Goal: Transaction & Acquisition: Book appointment/travel/reservation

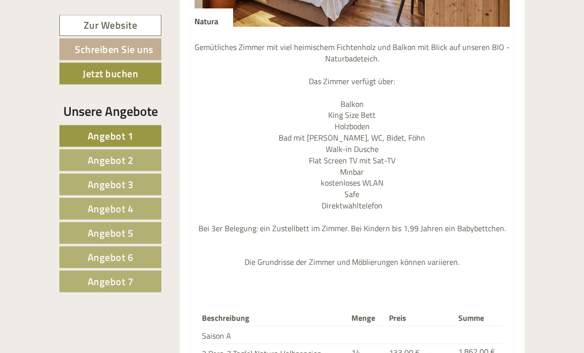
scroll to position [1611, 0]
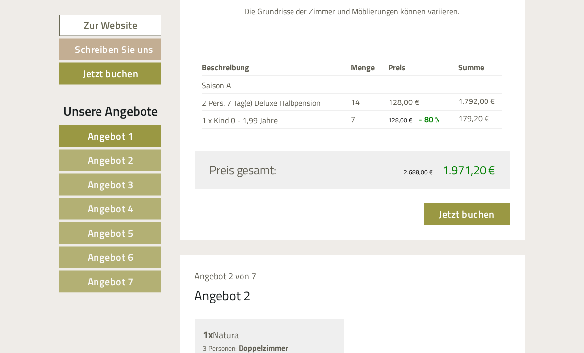
scroll to position [1063, 0]
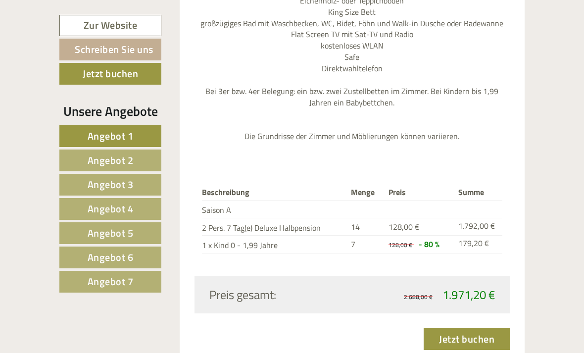
scroll to position [944, 0]
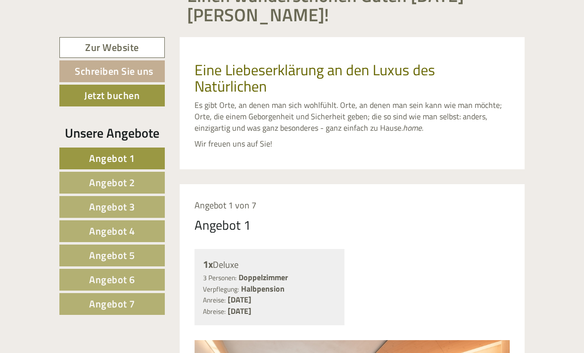
click at [94, 70] on link "Schreiben Sie uns" at bounding box center [111, 71] width 105 height 22
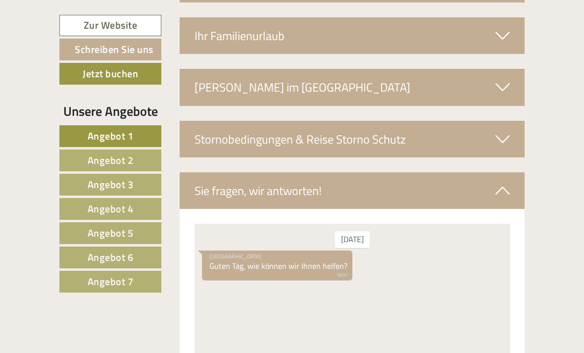
scroll to position [3414, 0]
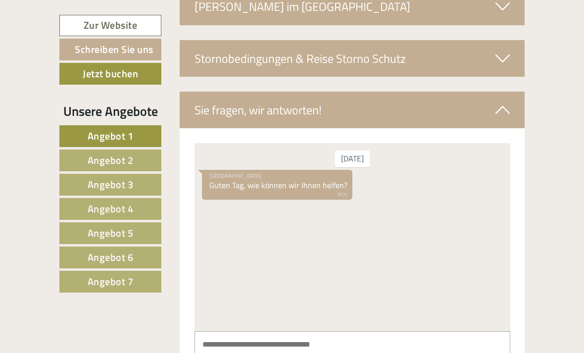
click at [372, 352] on textarea at bounding box center [352, 356] width 316 height 50
click at [381, 349] on textarea "**********" at bounding box center [352, 356] width 316 height 50
click at [458, 343] on textarea "**********" at bounding box center [352, 356] width 316 height 50
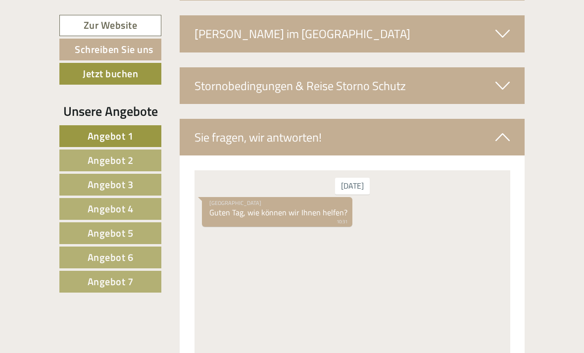
scroll to position [3386, 0]
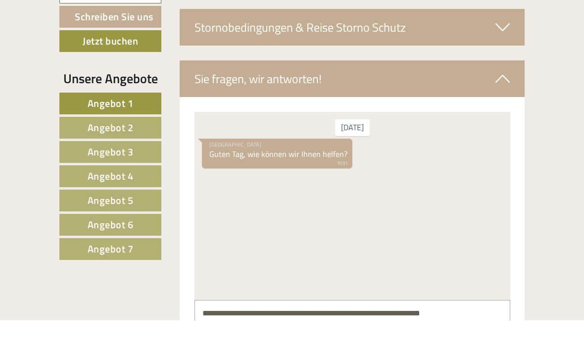
type textarea "**********"
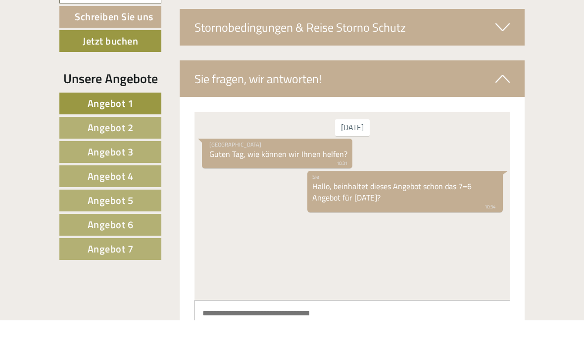
scroll to position [3445, 0]
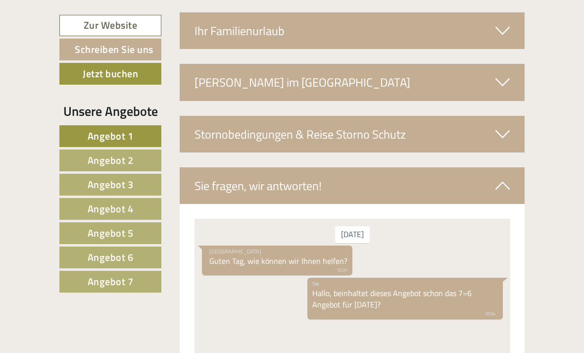
click at [102, 153] on span "Angebot 2" at bounding box center [111, 159] width 46 height 15
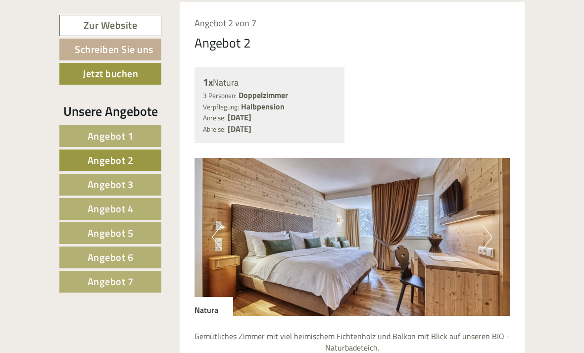
click at [98, 140] on span "Angebot 1" at bounding box center [111, 135] width 46 height 15
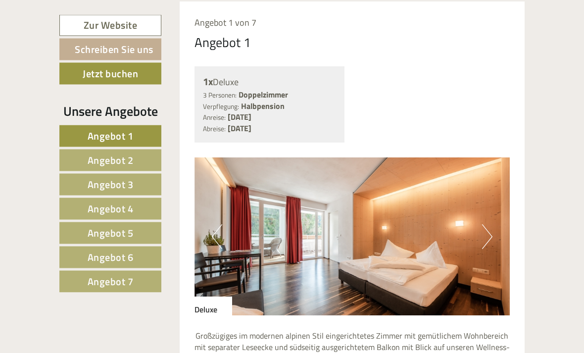
click at [487, 236] on button "Next" at bounding box center [487, 237] width 10 height 25
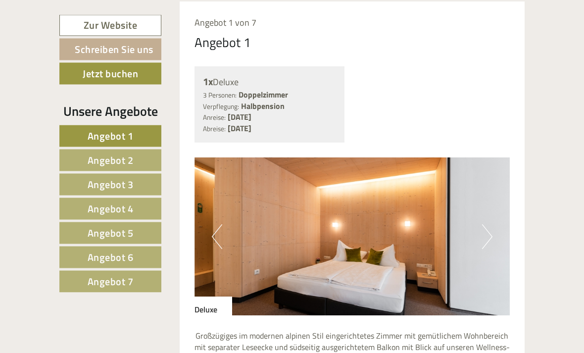
scroll to position [531, 0]
click at [90, 153] on span "Angebot 2" at bounding box center [111, 159] width 46 height 15
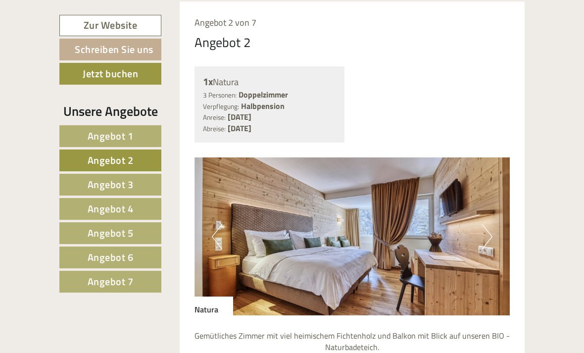
scroll to position [531, 0]
click at [83, 133] on link "Angebot 1" at bounding box center [110, 136] width 102 height 22
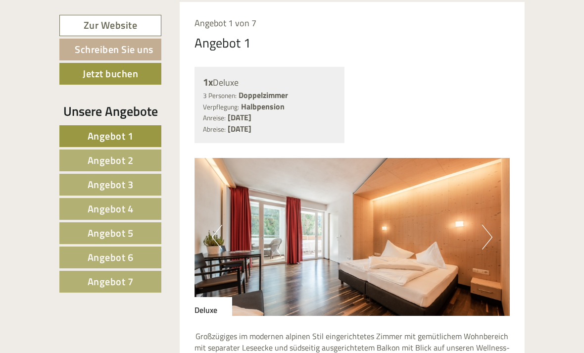
click at [489, 234] on button "Next" at bounding box center [487, 237] width 10 height 25
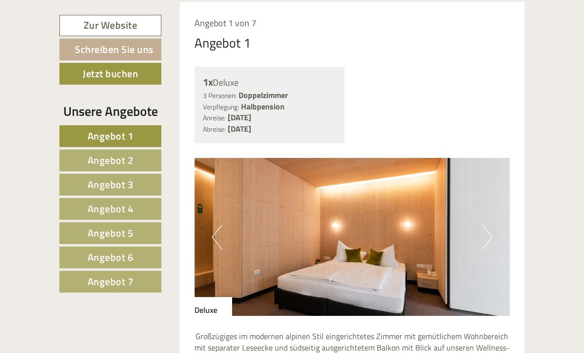
click at [100, 157] on span "Angebot 2" at bounding box center [111, 159] width 46 height 15
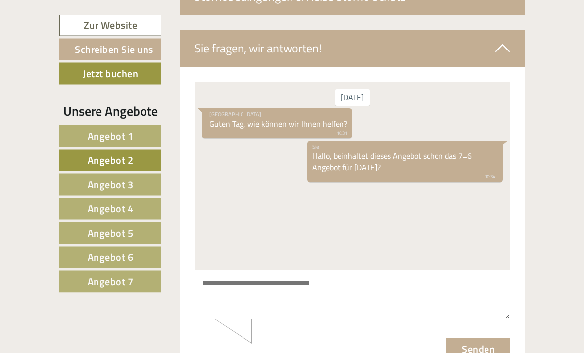
scroll to position [1881, 0]
click at [414, 304] on textarea at bounding box center [352, 294] width 316 height 50
click at [133, 134] on span "Angebot 1" at bounding box center [111, 135] width 46 height 15
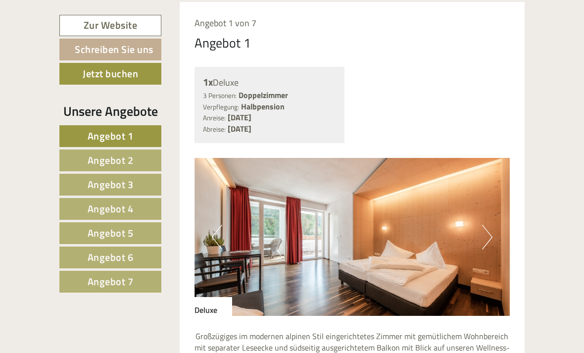
click at [144, 155] on link "Angebot 2" at bounding box center [110, 160] width 102 height 22
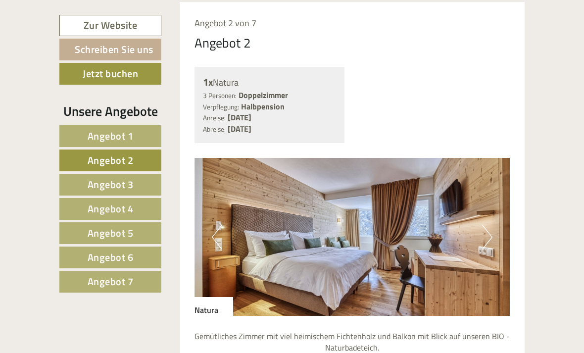
click at [127, 47] on link "Schreiben Sie uns" at bounding box center [110, 50] width 102 height 22
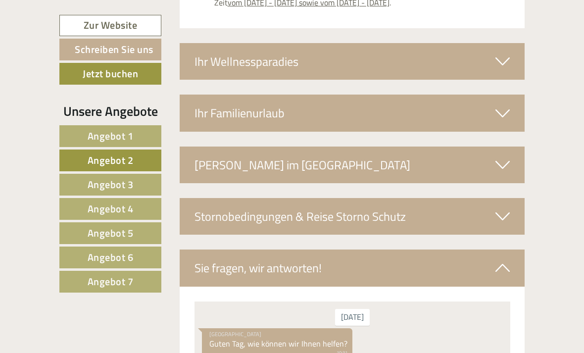
scroll to position [1844, 0]
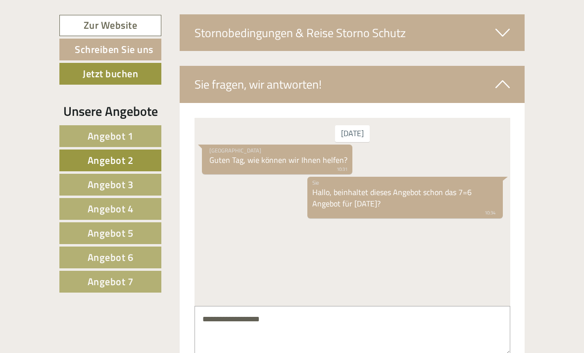
click at [370, 331] on textarea "**********" at bounding box center [352, 330] width 316 height 50
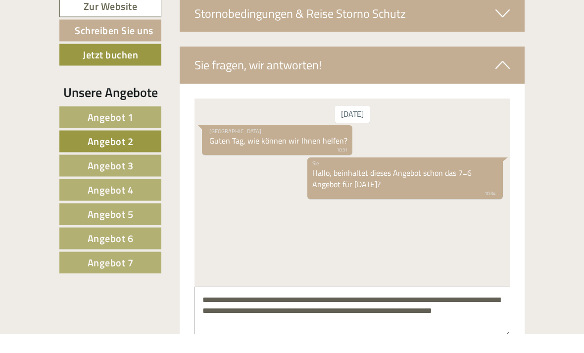
type textarea "**********"
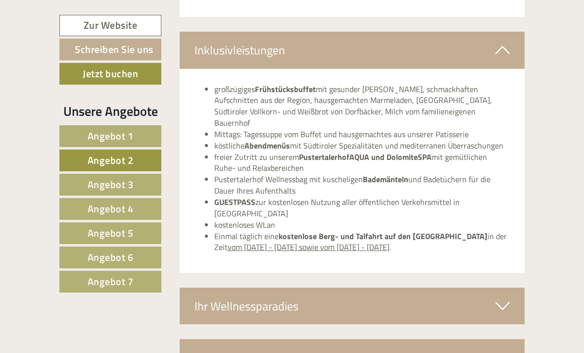
scroll to position [1427, 0]
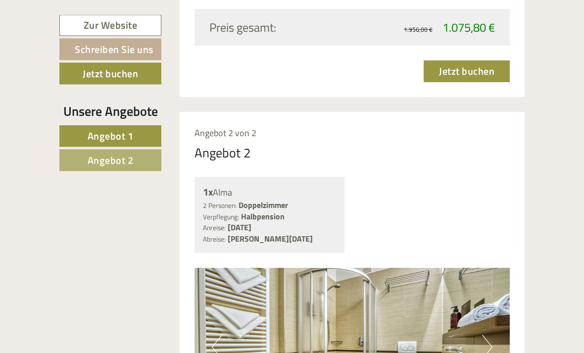
scroll to position [1248, 0]
click at [139, 167] on link "Angebot 2" at bounding box center [110, 160] width 102 height 22
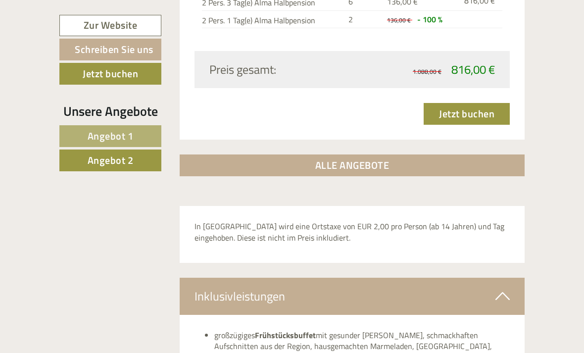
scroll to position [1120, 0]
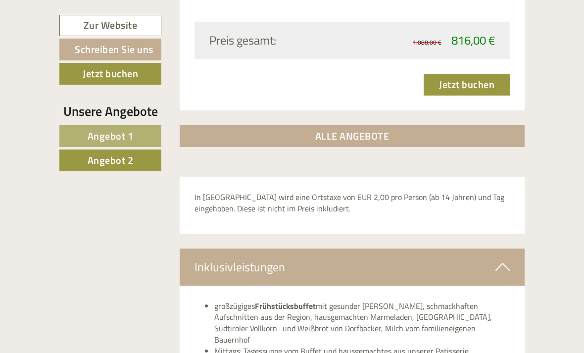
click at [147, 133] on link "Angebot 1" at bounding box center [110, 136] width 102 height 22
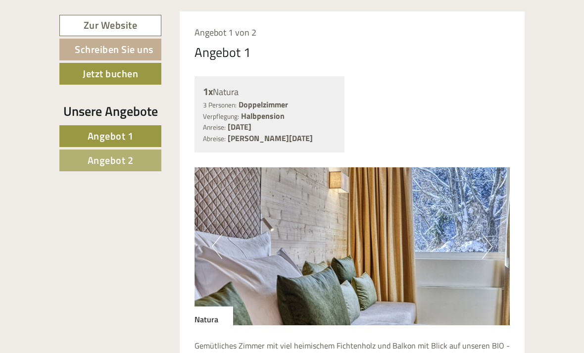
scroll to position [521, 0]
click at [480, 244] on img at bounding box center [352, 247] width 316 height 158
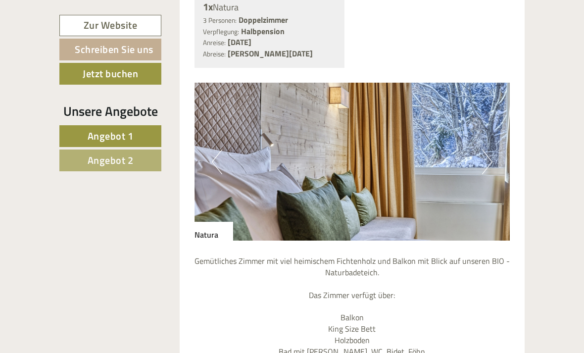
scroll to position [606, 0]
click at [493, 155] on img at bounding box center [352, 162] width 316 height 158
click at [492, 160] on img at bounding box center [352, 162] width 316 height 158
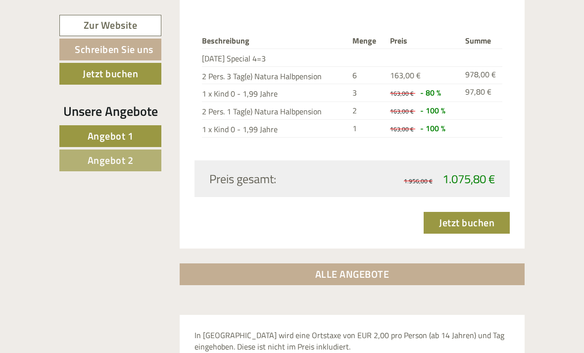
scroll to position [1095, 0]
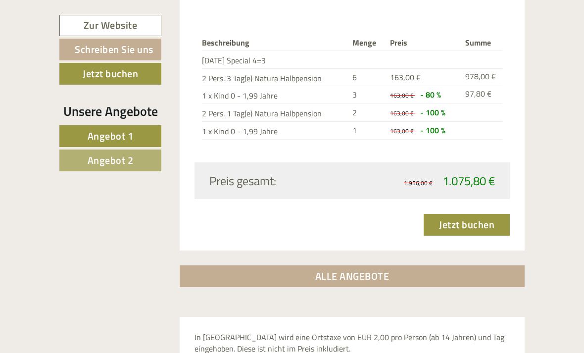
click at [452, 214] on link "Jetzt buchen" at bounding box center [467, 225] width 86 height 22
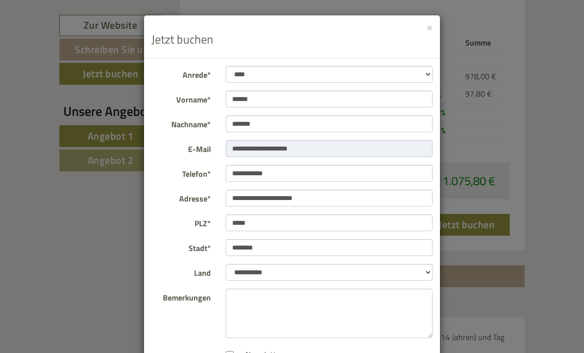
scroll to position [0, 0]
click at [429, 24] on button "×" at bounding box center [429, 27] width 6 height 10
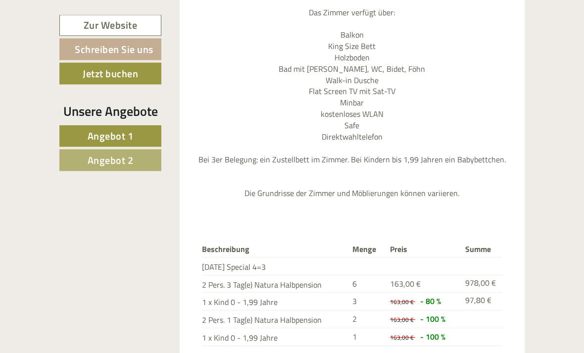
scroll to position [846, 0]
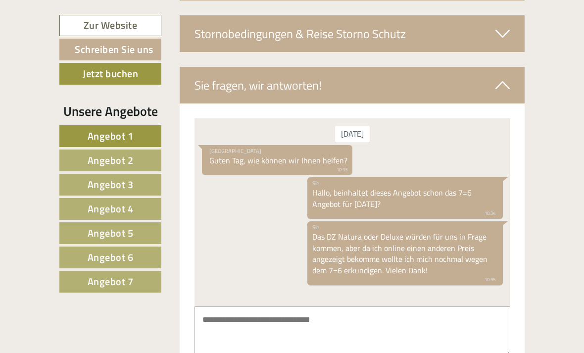
click at [121, 139] on span "Angebot 1" at bounding box center [111, 135] width 46 height 15
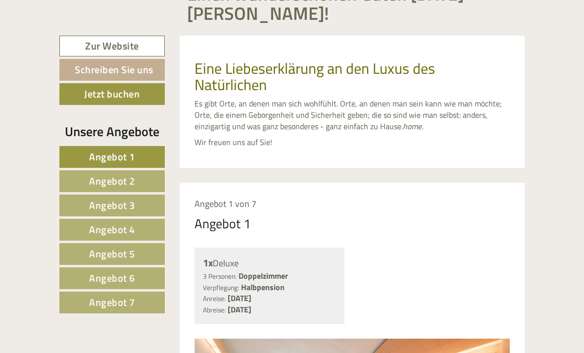
scroll to position [326, 0]
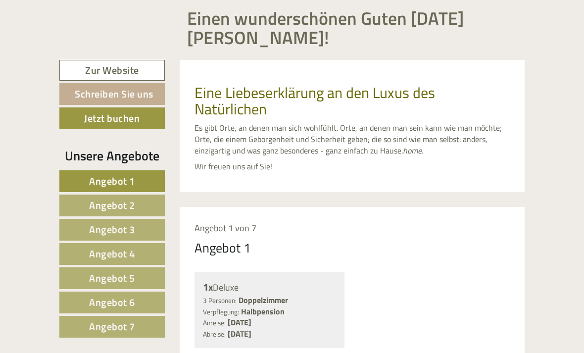
click at [129, 95] on link "Schreiben Sie uns" at bounding box center [111, 94] width 105 height 22
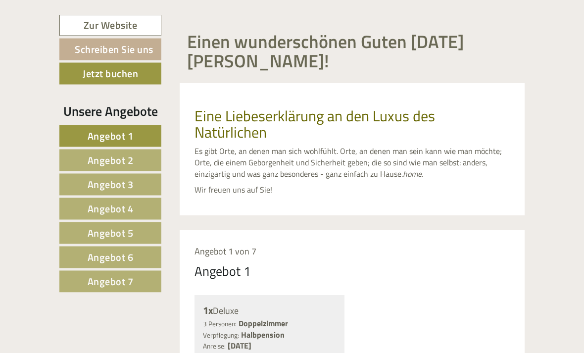
scroll to position [292, 0]
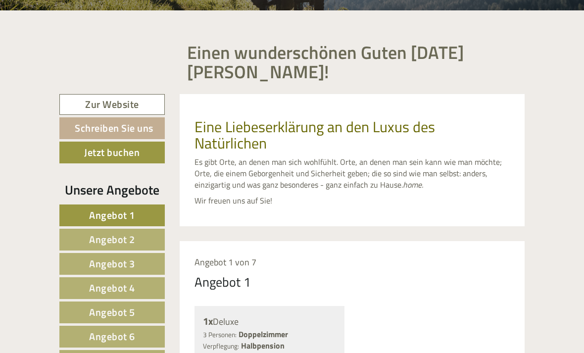
click at [132, 130] on link "Schreiben Sie uns" at bounding box center [111, 128] width 105 height 22
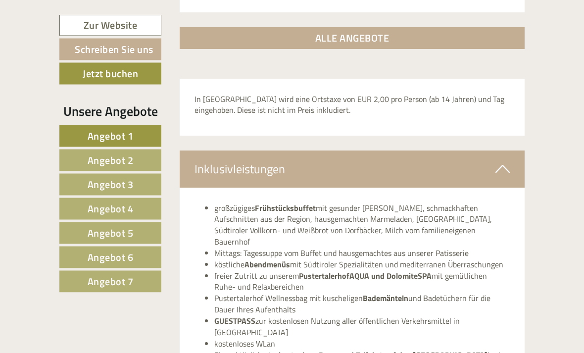
scroll to position [1298, 0]
click at [121, 50] on link "Schreiben Sie uns" at bounding box center [110, 50] width 102 height 22
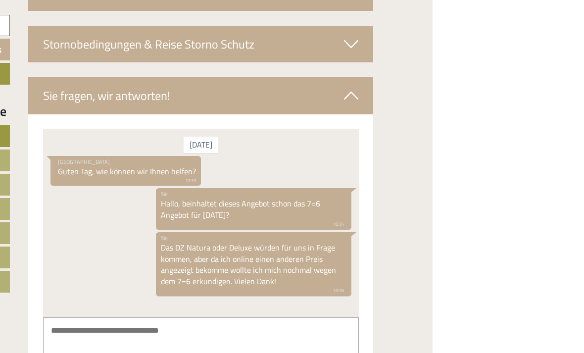
scroll to position [1844, 0]
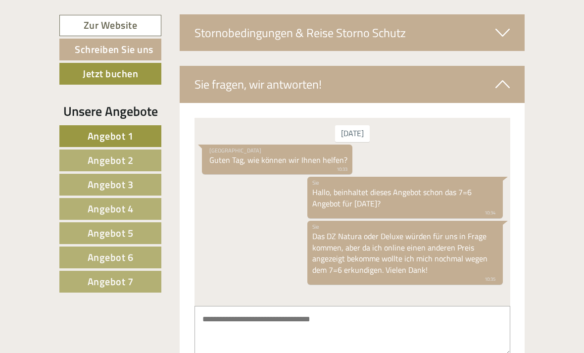
click at [135, 49] on link "Schreiben Sie uns" at bounding box center [110, 50] width 102 height 22
click at [138, 128] on link "Angebot 1" at bounding box center [110, 136] width 102 height 22
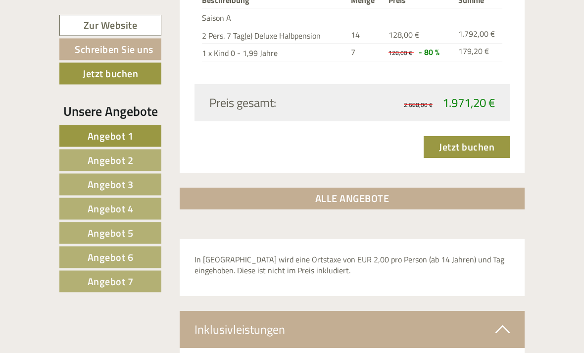
scroll to position [1137, 0]
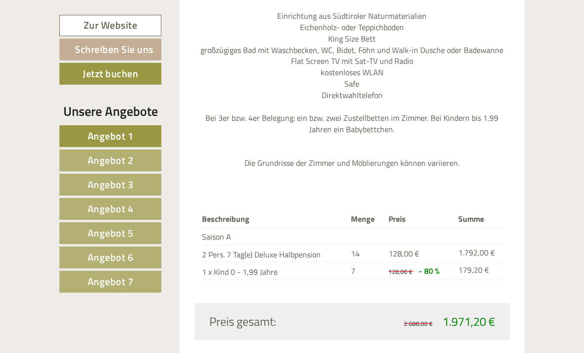
click at [139, 53] on link "Schreiben Sie uns" at bounding box center [110, 50] width 102 height 22
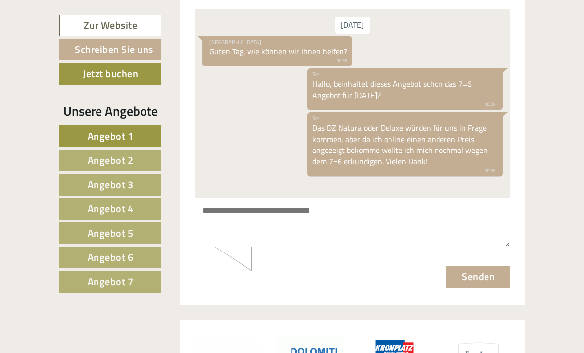
scroll to position [1954, 0]
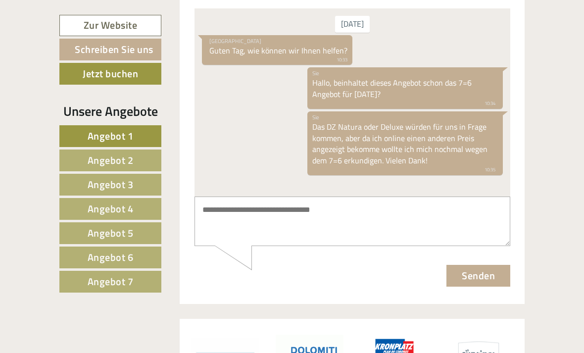
click at [120, 43] on link "Schreiben Sie uns" at bounding box center [110, 50] width 102 height 22
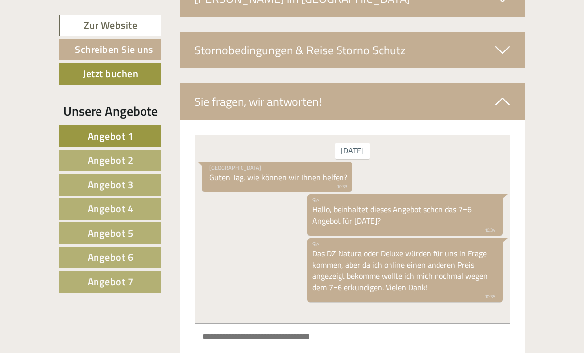
click at [139, 129] on link "Angebot 1" at bounding box center [110, 136] width 102 height 22
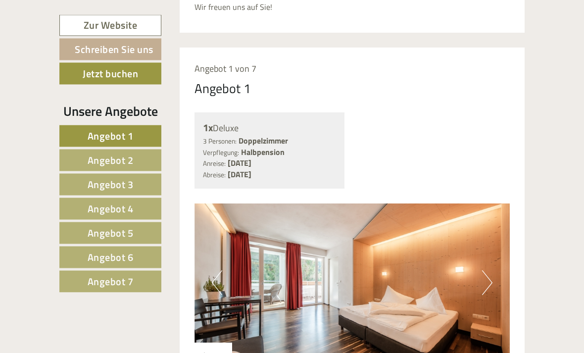
scroll to position [485, 0]
click at [139, 56] on link "Schreiben Sie uns" at bounding box center [110, 50] width 102 height 22
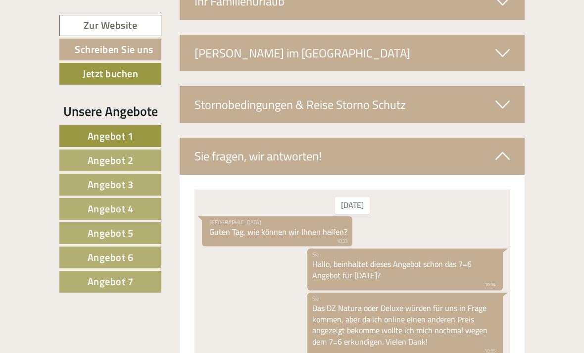
scroll to position [1844, 0]
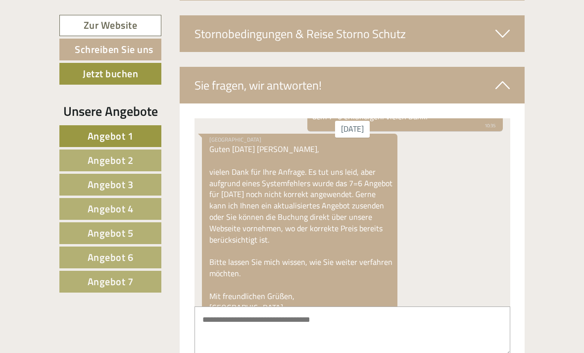
scroll to position [155, 0]
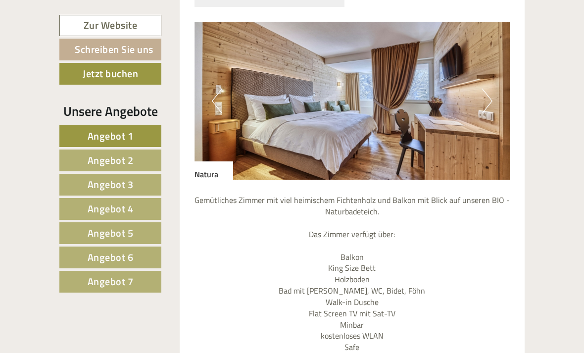
scroll to position [166, 0]
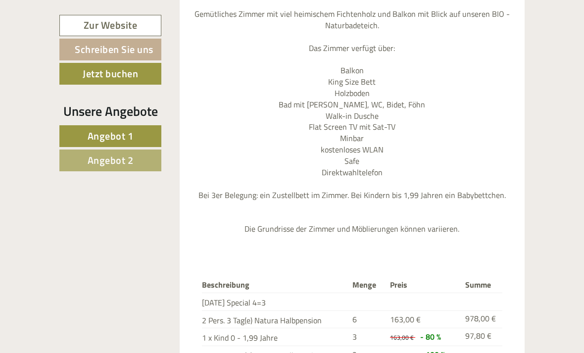
scroll to position [740, 0]
